Goal: Information Seeking & Learning: Check status

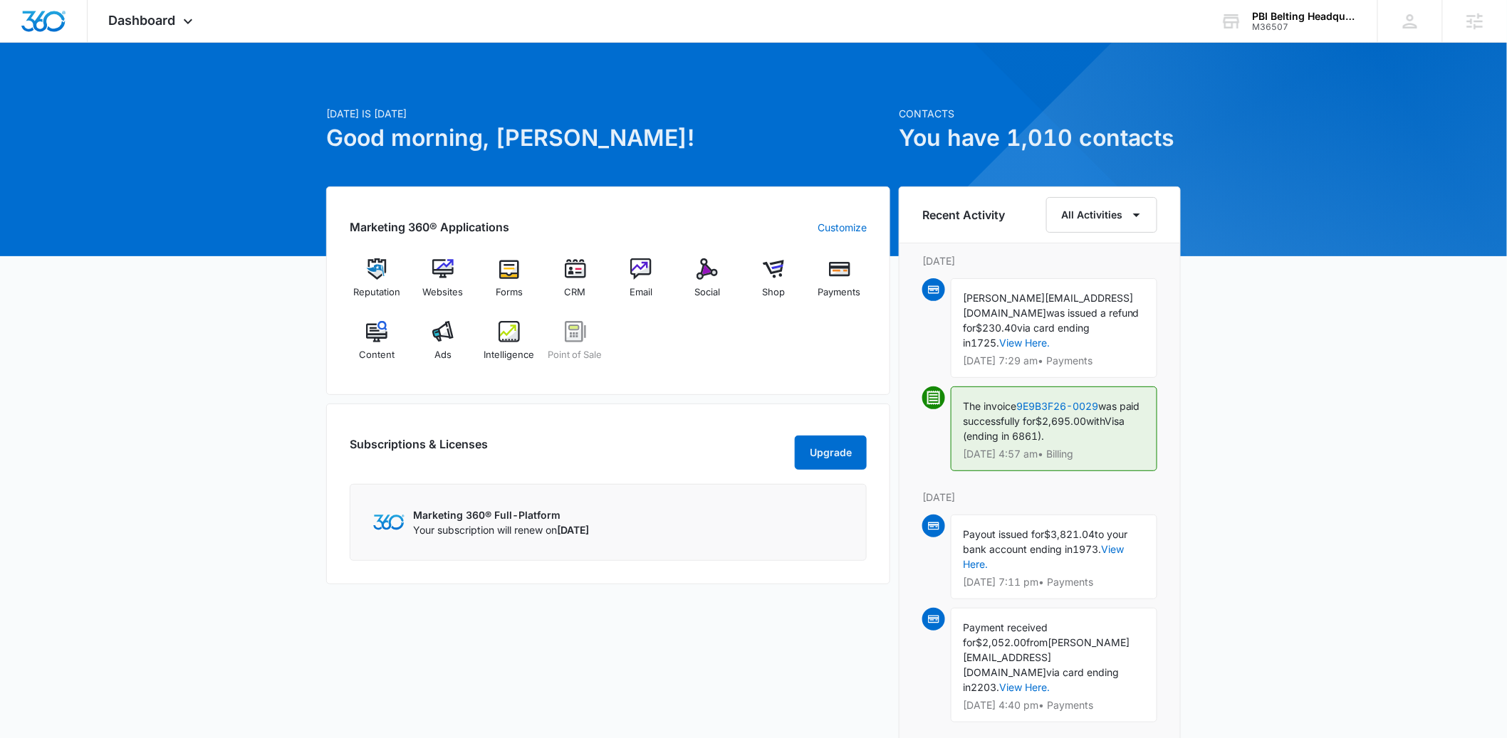
click at [507, 319] on div "Reputation Websites Forms CRM Email Social Shop Payments Content Ads Intelligen…" at bounding box center [608, 314] width 517 height 113
click at [507, 338] on img at bounding box center [508, 331] width 21 height 21
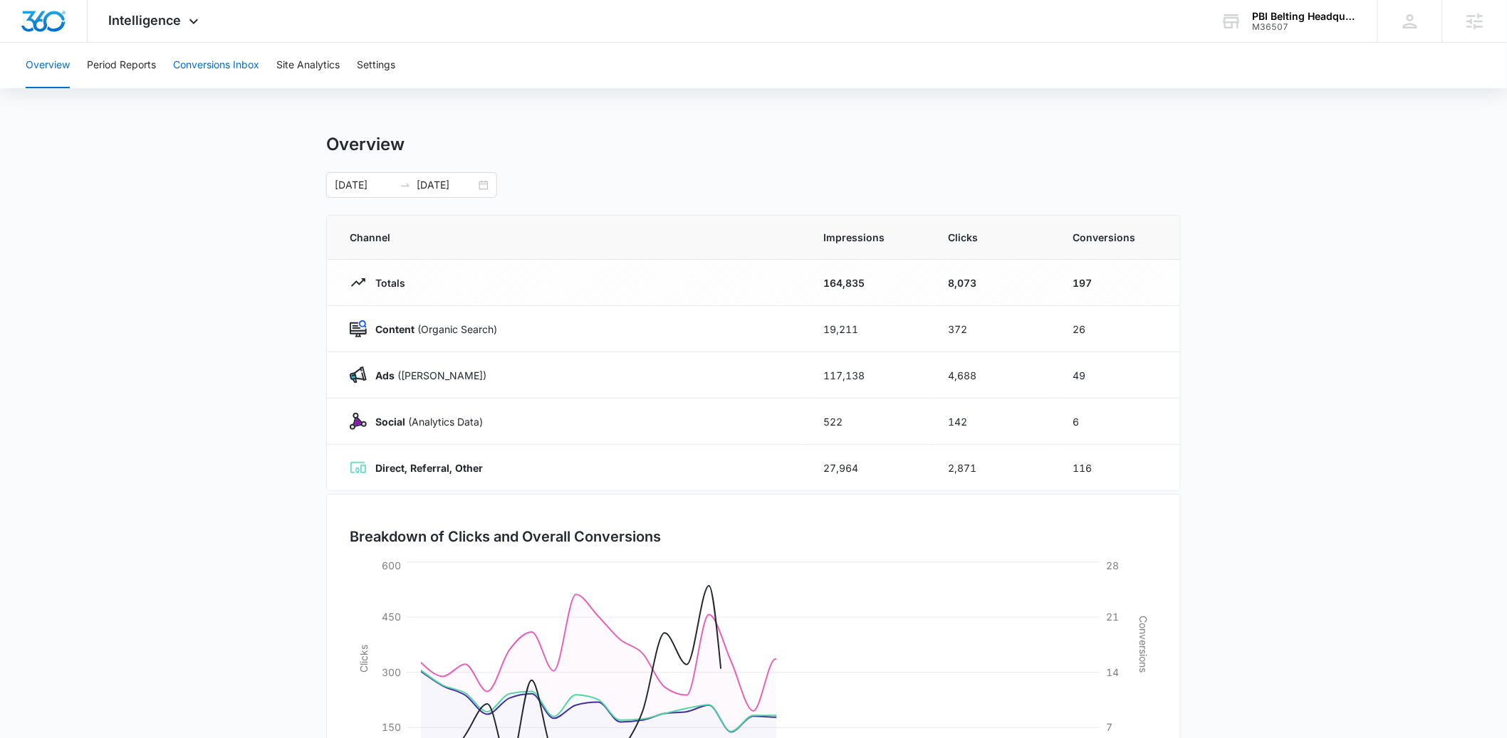
click at [177, 61] on button "Conversions Inbox" at bounding box center [216, 66] width 86 height 46
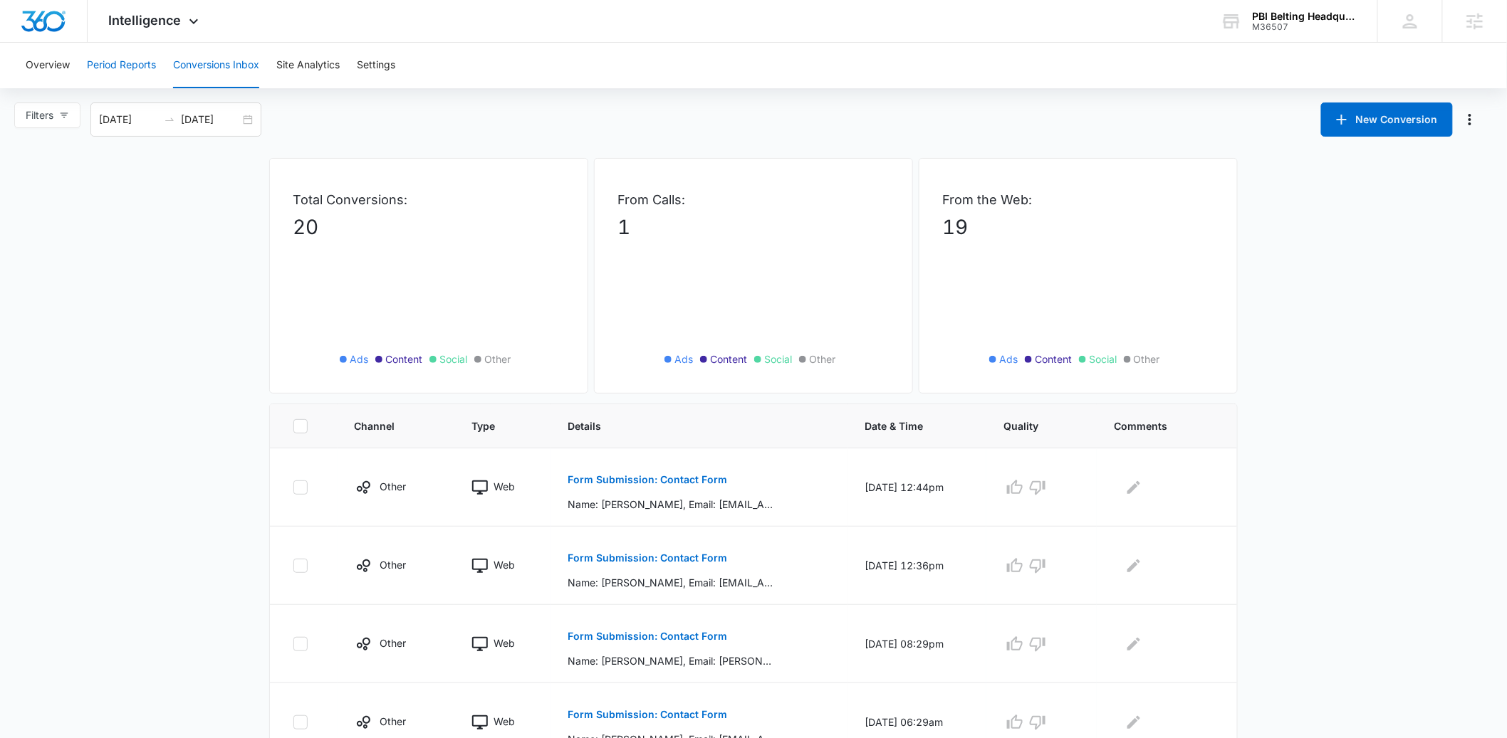
click at [118, 75] on button "Period Reports" at bounding box center [121, 66] width 69 height 46
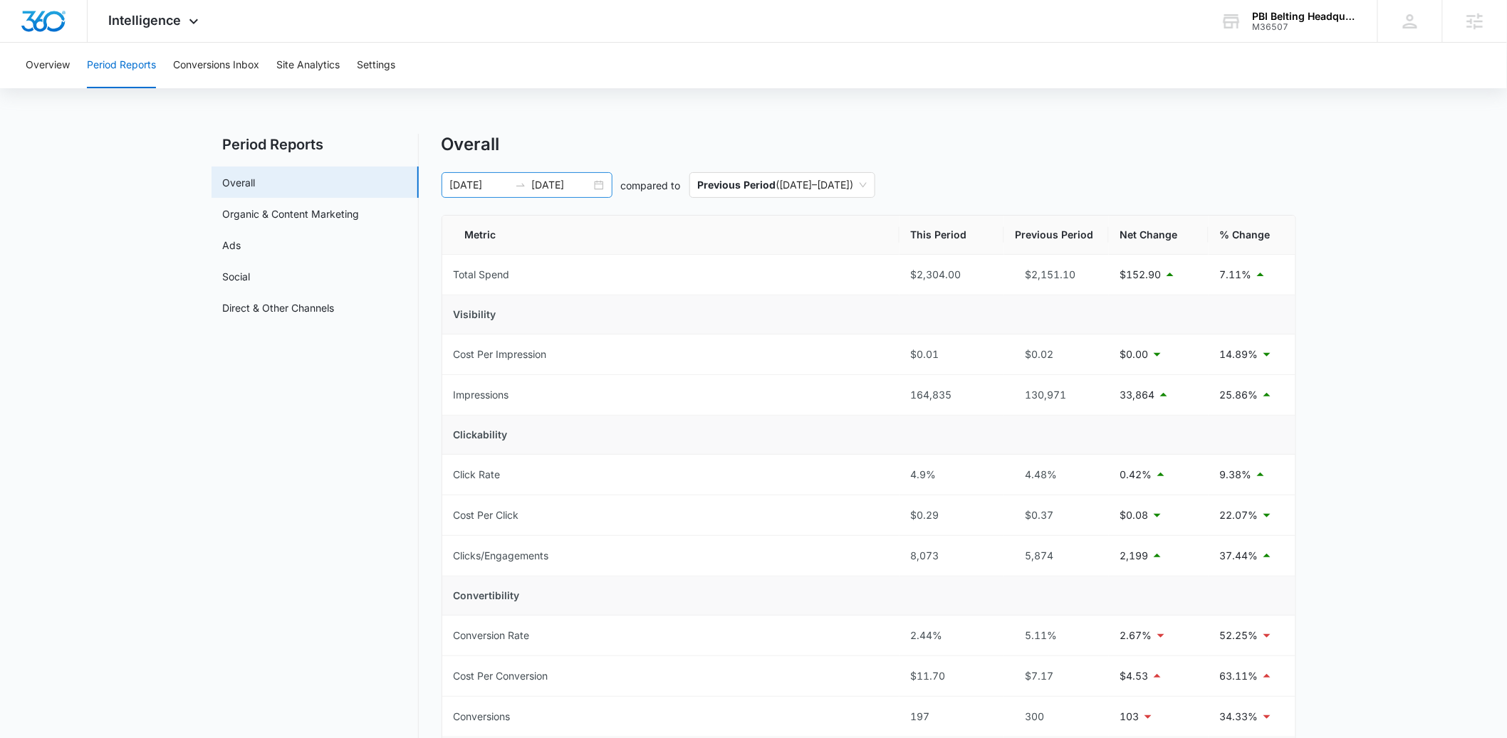
click at [587, 187] on input "09/08/2025" at bounding box center [561, 185] width 59 height 16
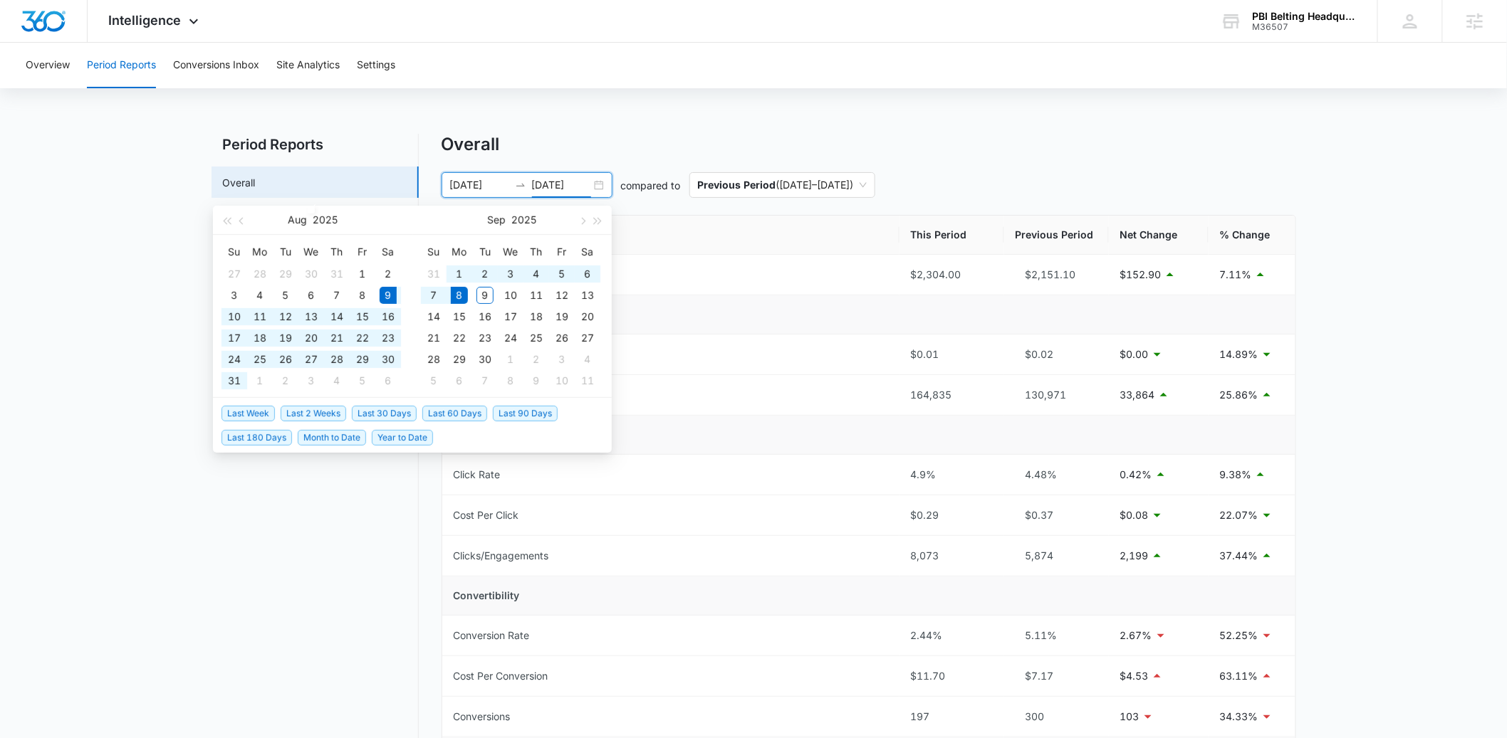
click at [597, 183] on div "08/09/2025 09/08/2025" at bounding box center [526, 185] width 171 height 26
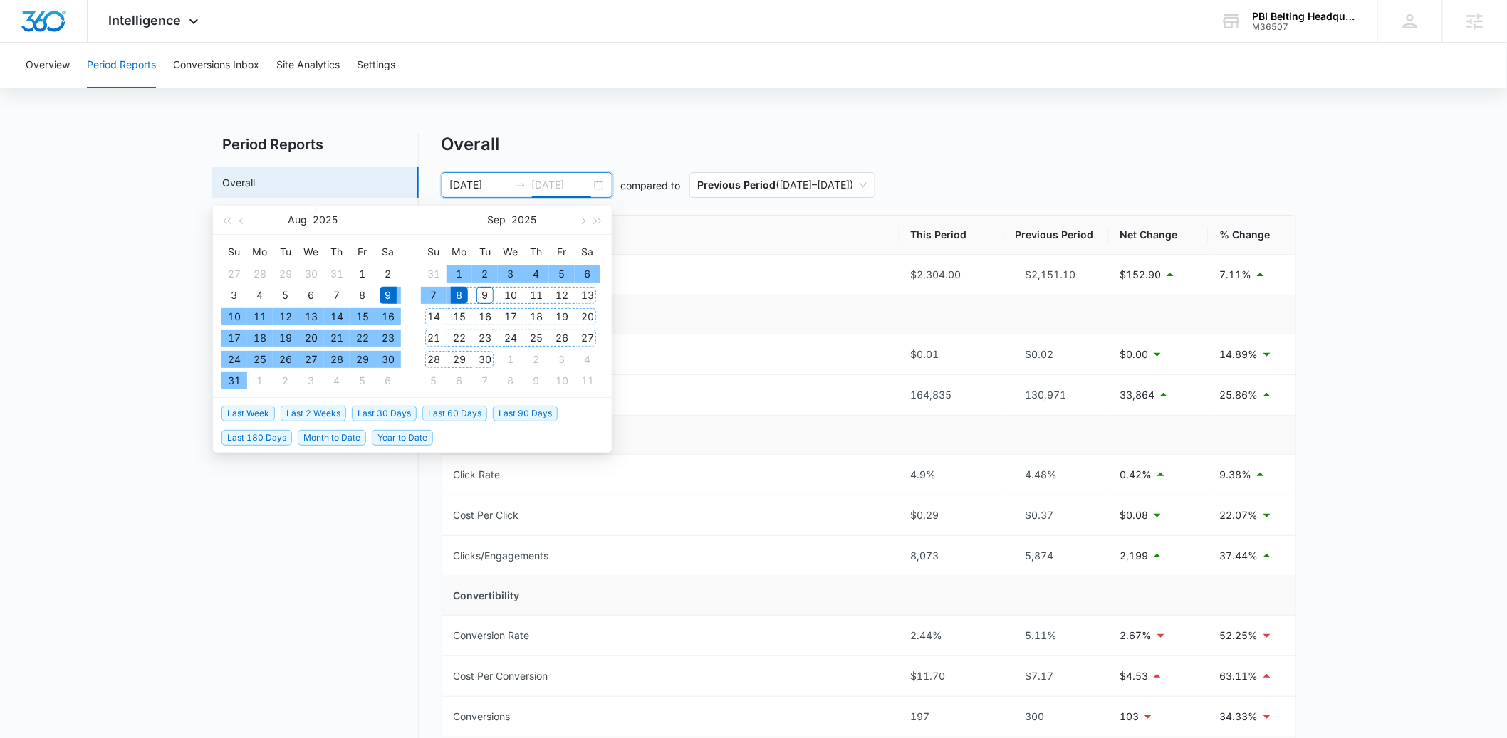
type input "09/08/2025"
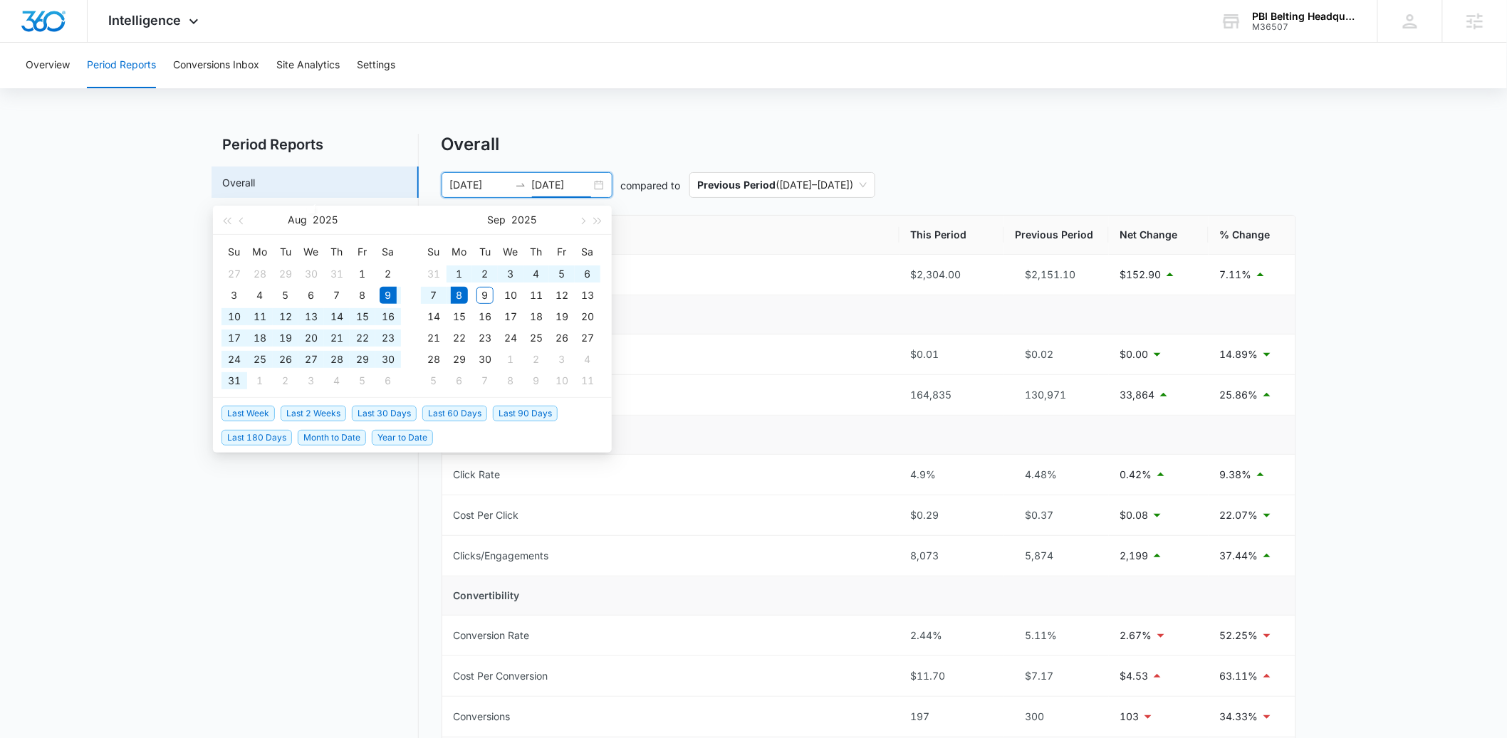
click at [402, 411] on span "Last 30 Days" at bounding box center [384, 414] width 65 height 16
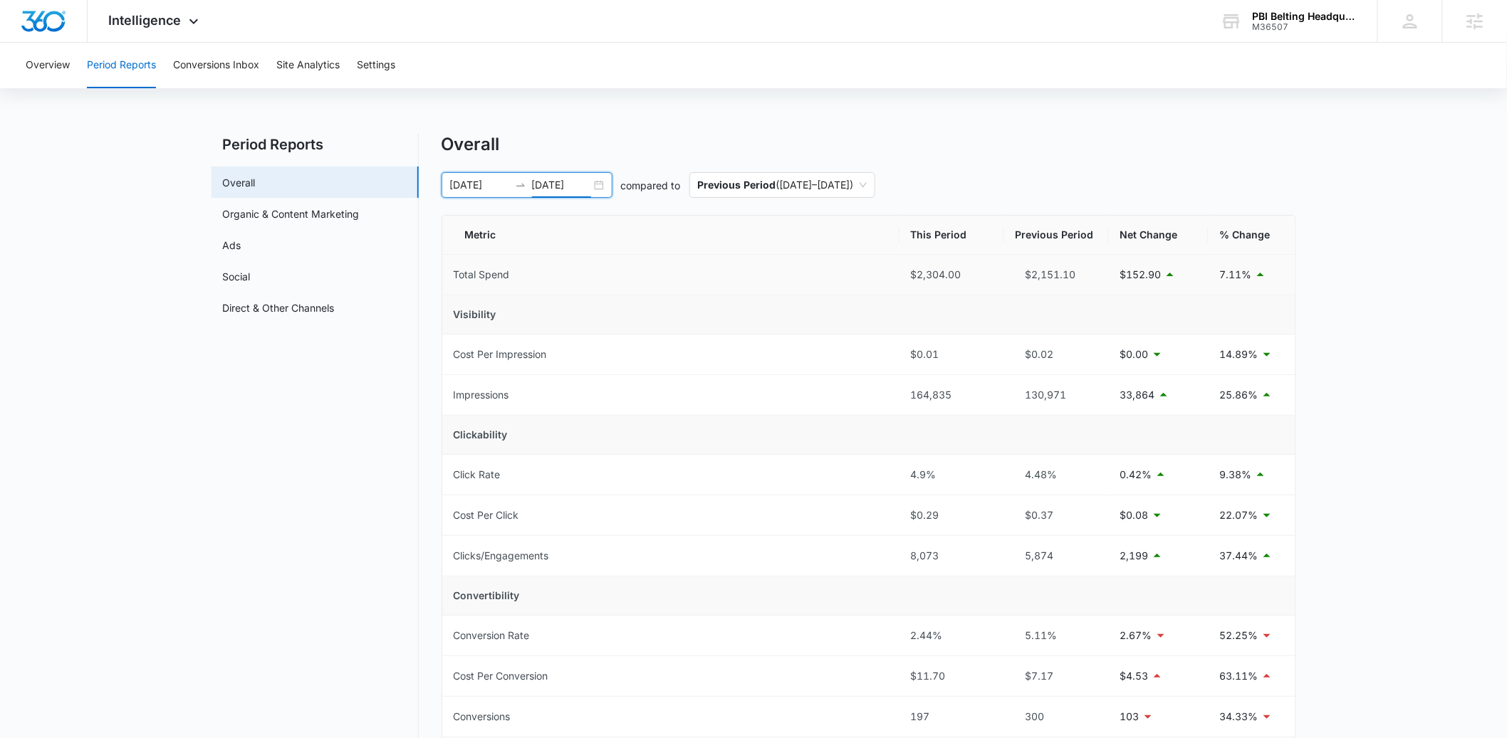
click at [770, 169] on div "Overall 08/09/2025 09/08/2025 compared to Previous Period ( 07/09/2025 – 08/08/…" at bounding box center [868, 675] width 854 height 1083
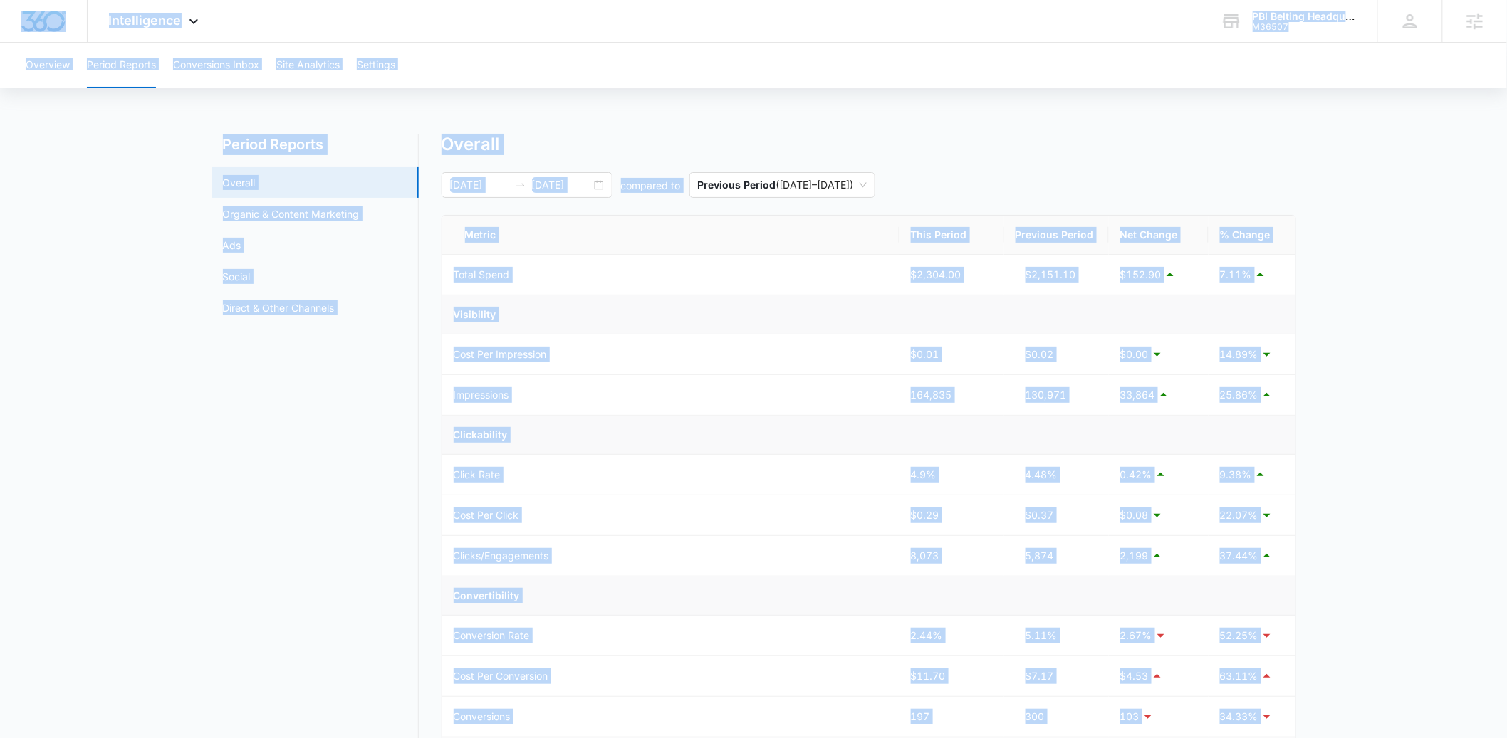
click at [850, 130] on div "Overview Period Reports Conversions Inbox Site Analytics Settings Period Report…" at bounding box center [753, 647] width 1507 height 1208
click at [912, 88] on div "Overview Period Reports Conversions Inbox Site Analytics Settings" at bounding box center [753, 66] width 1473 height 46
